Goal: Information Seeking & Learning: Learn about a topic

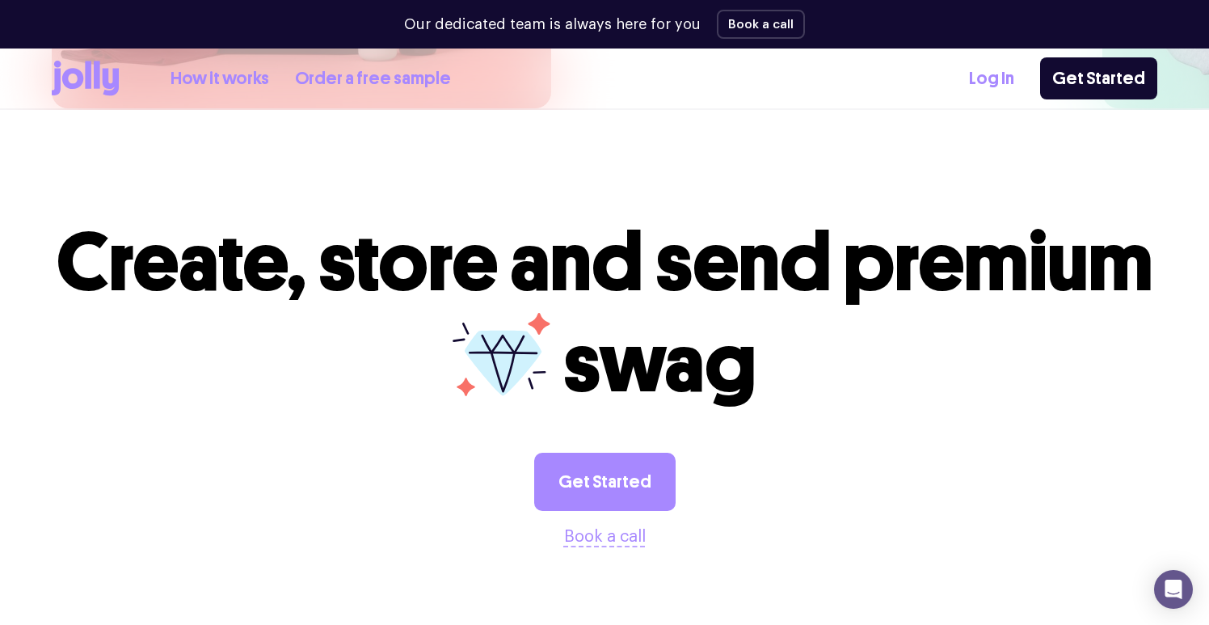
scroll to position [4481, 0]
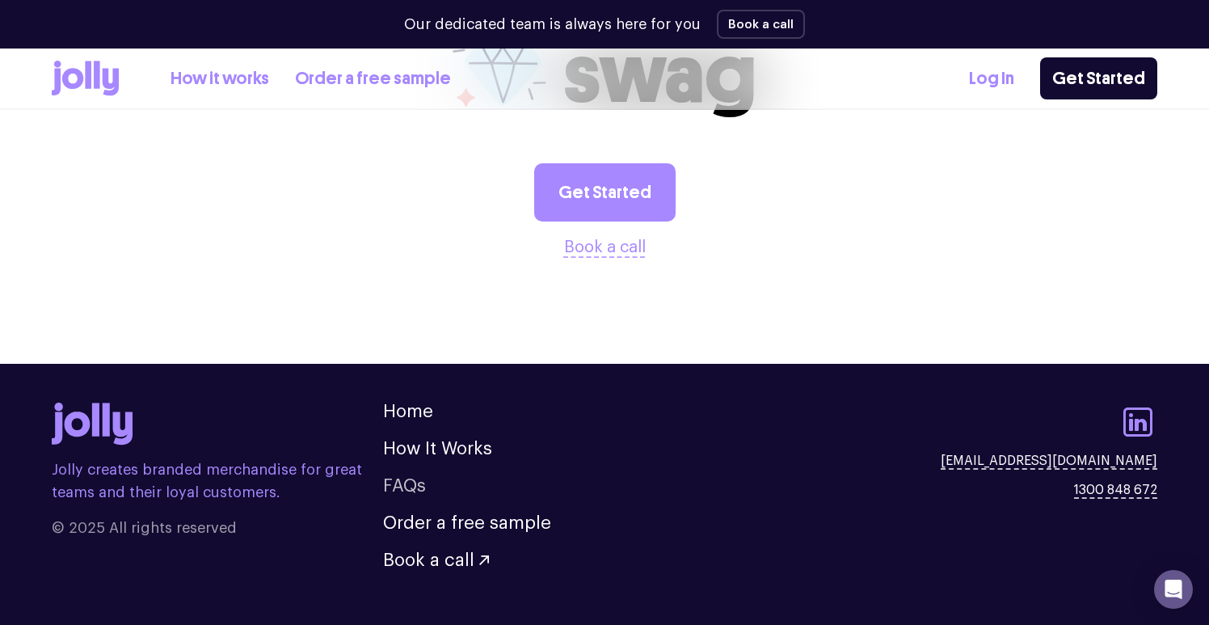
click at [402, 477] on link "FAQs" at bounding box center [404, 486] width 43 height 18
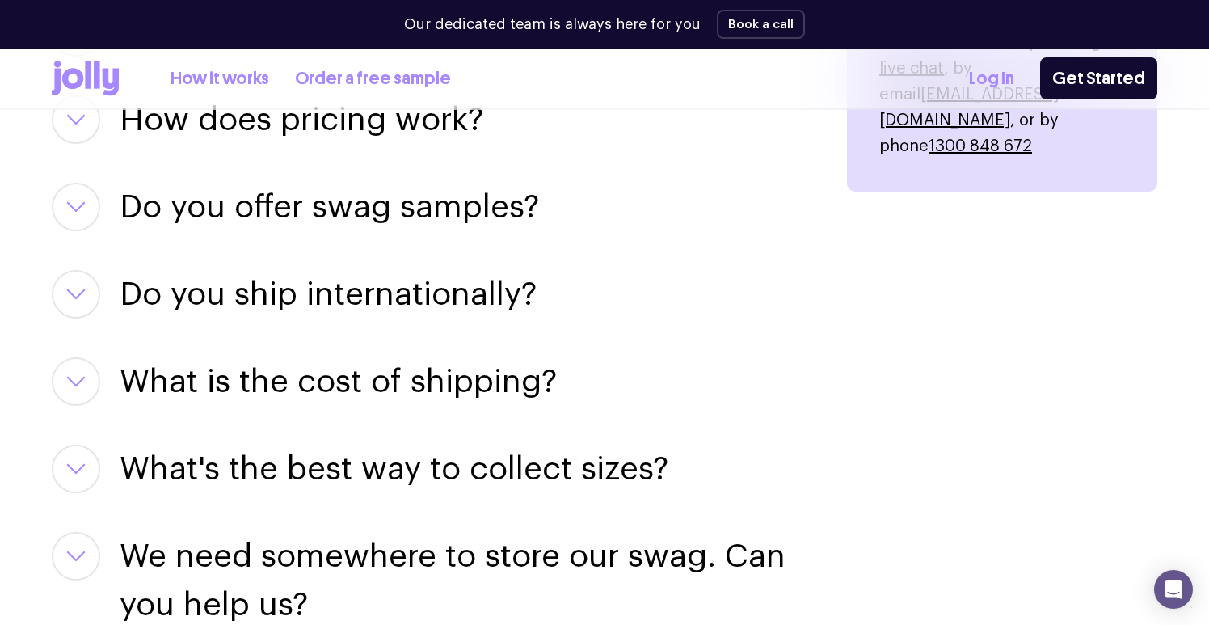
scroll to position [2299, 0]
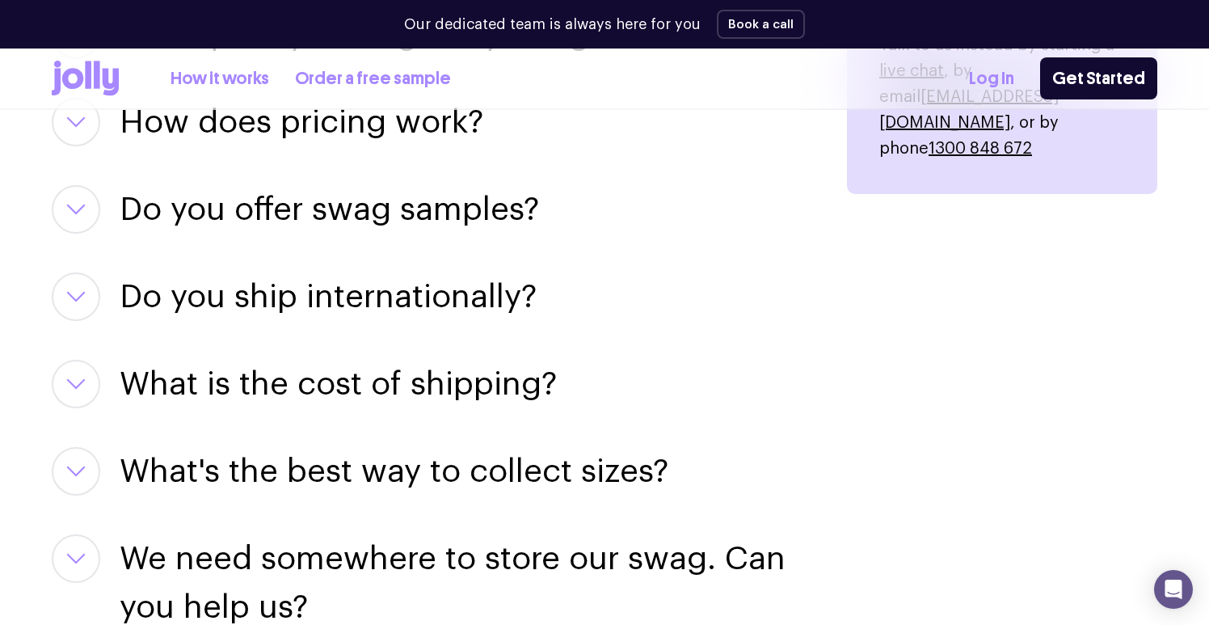
click at [90, 172] on div "Can I design my own swag items? For sure! Our team of designers can help you pe…" at bounding box center [430, 364] width 756 height 882
click at [84, 197] on button "button" at bounding box center [76, 209] width 48 height 48
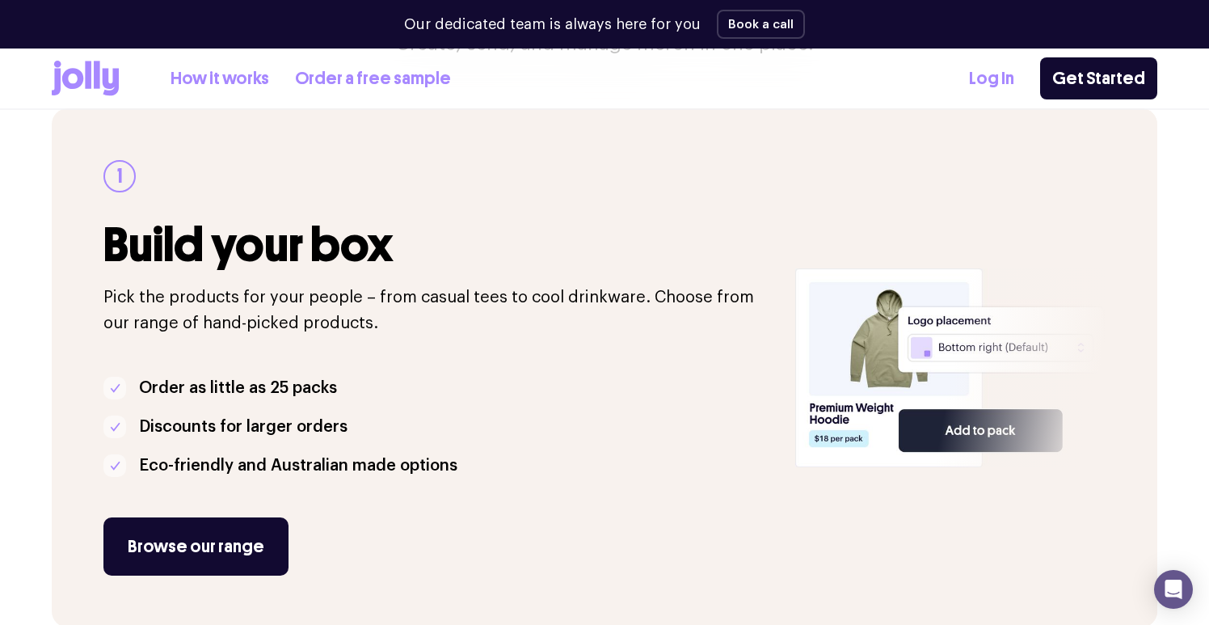
scroll to position [0, 0]
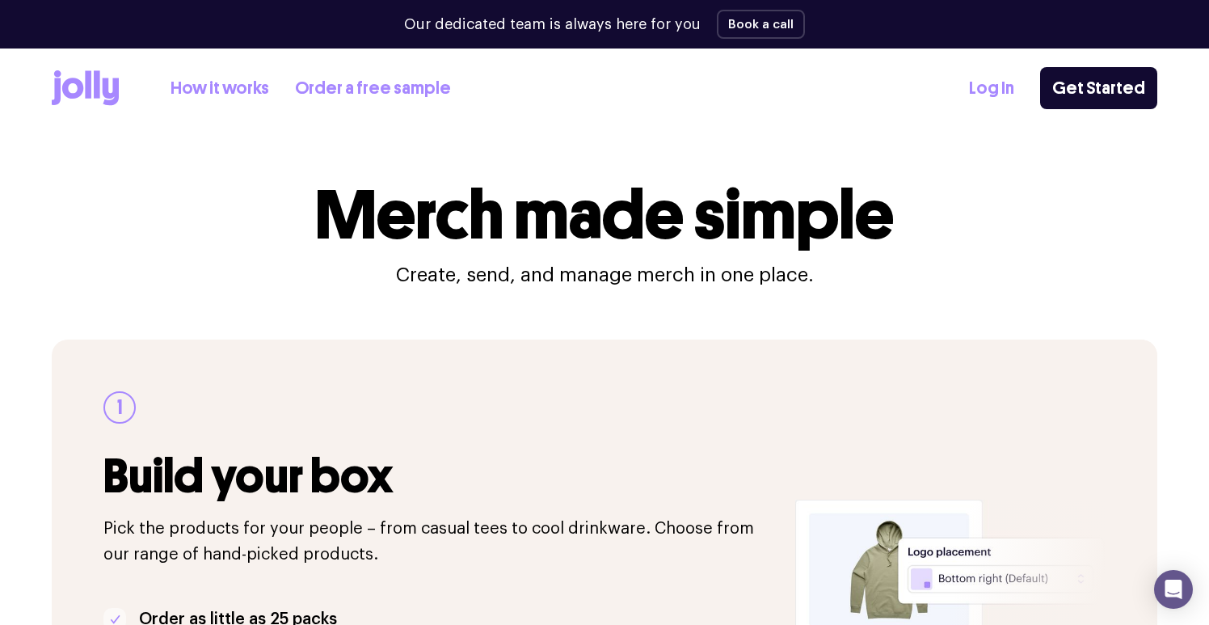
click at [99, 81] on icon at bounding box center [97, 83] width 6 height 27
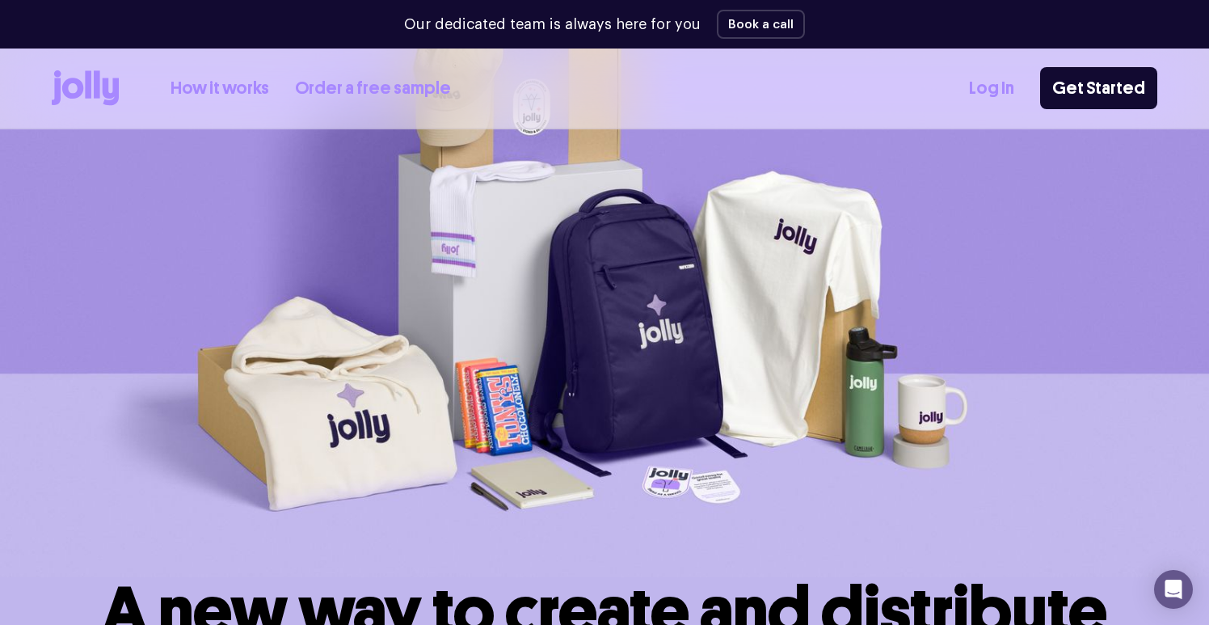
scroll to position [141, 0]
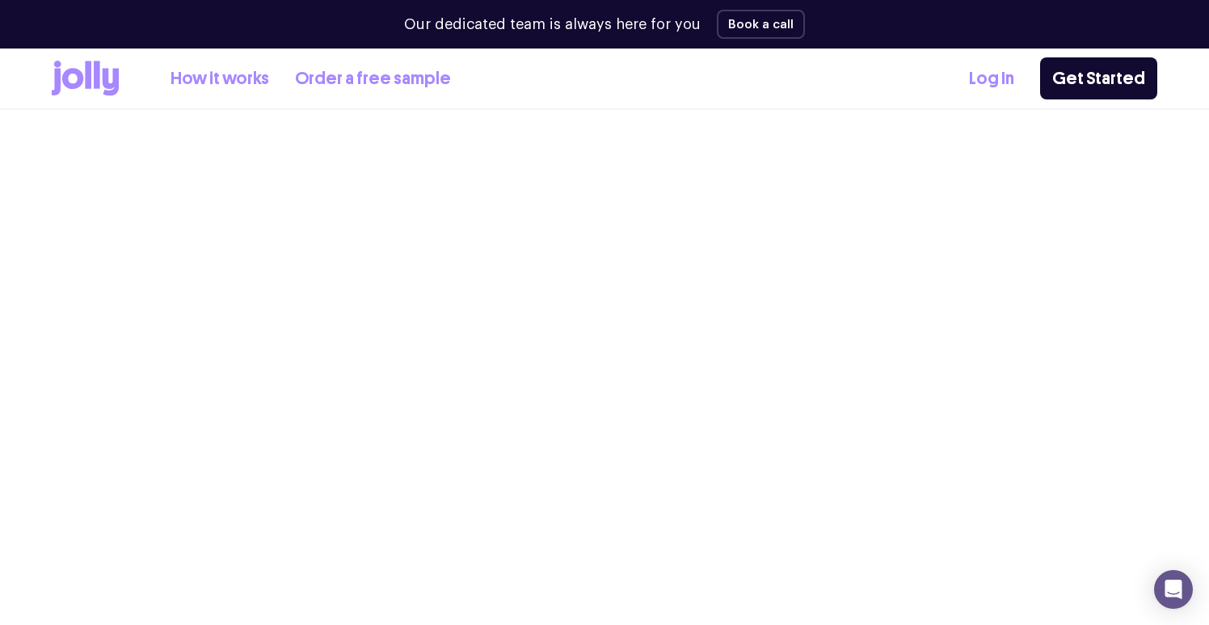
scroll to position [1986, 0]
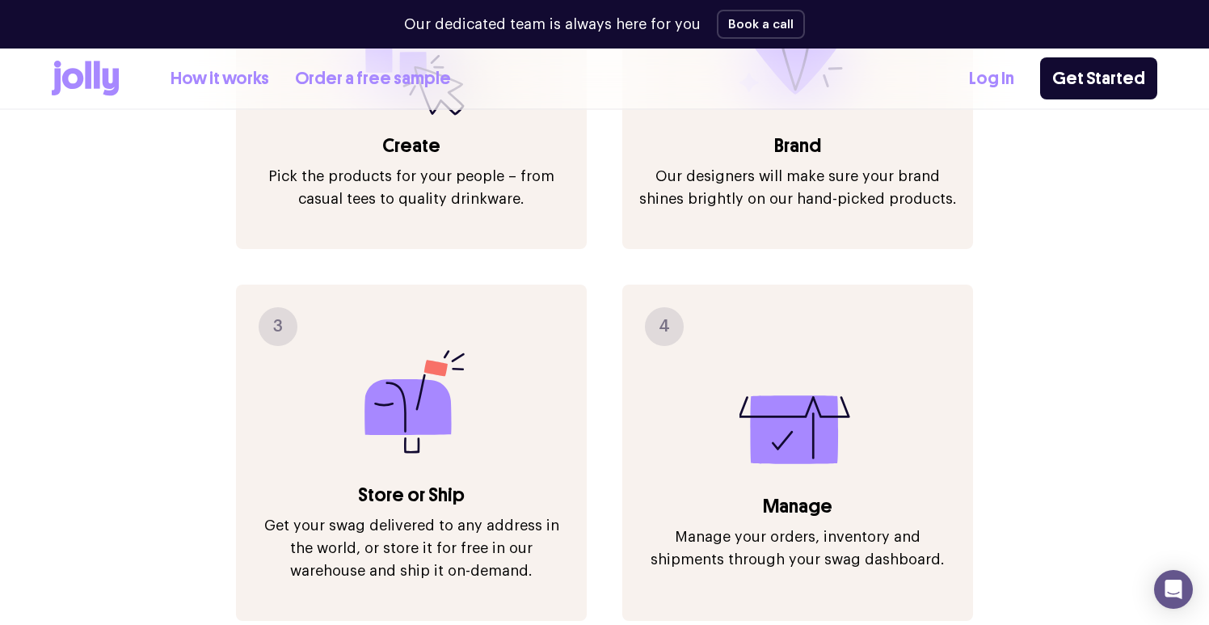
scroll to position [4481, 0]
